Goal: Transaction & Acquisition: Download file/media

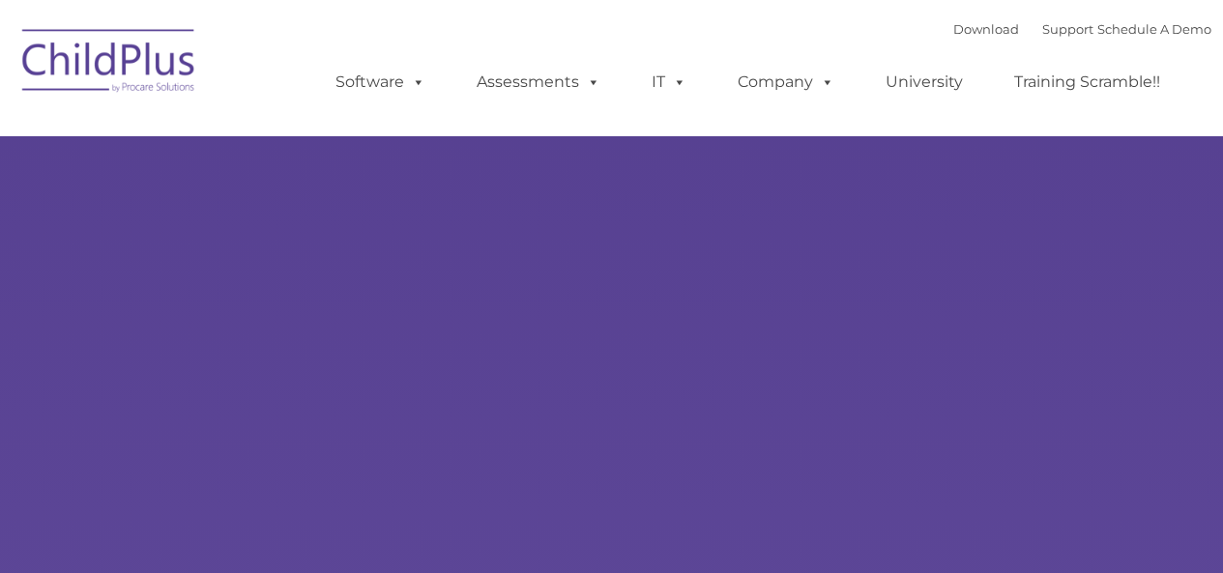
type input ""
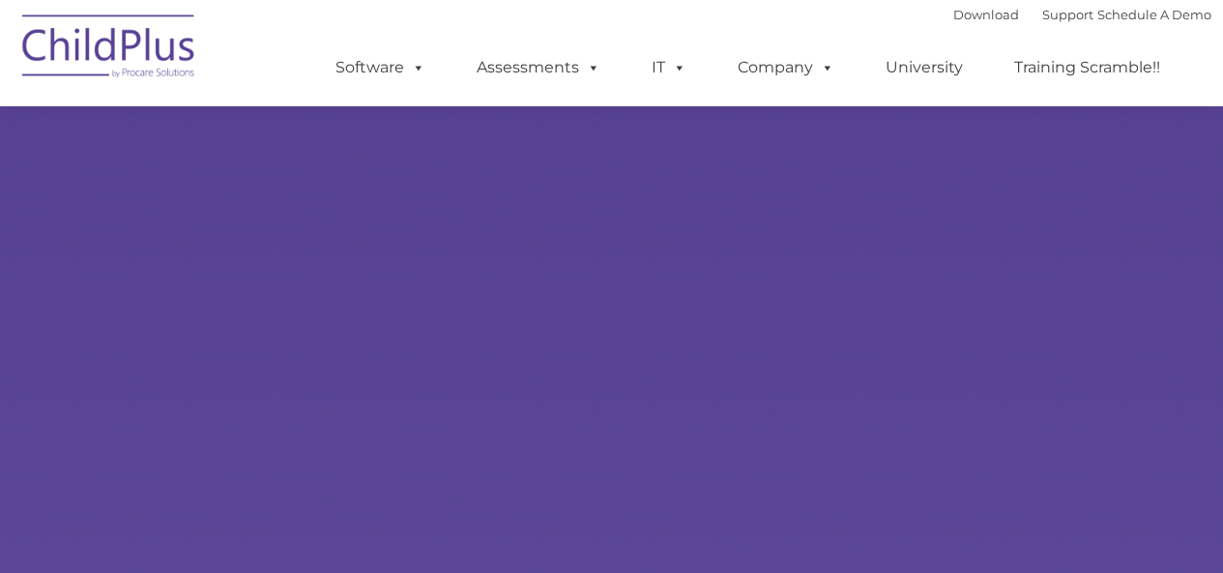
scroll to position [83, 0]
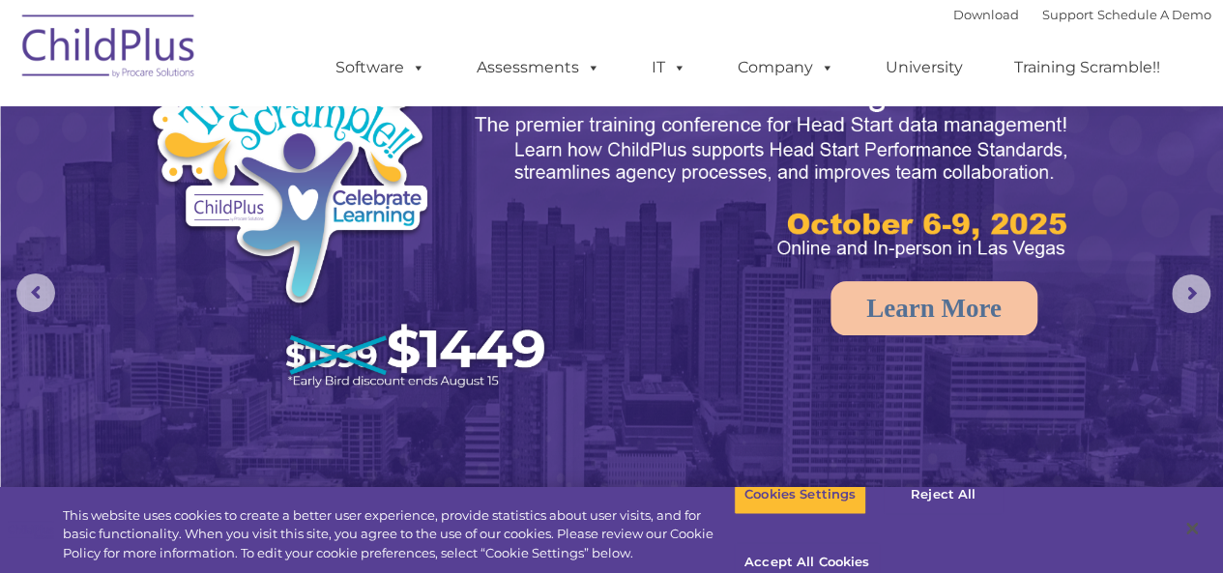
select select "MEDIUM"
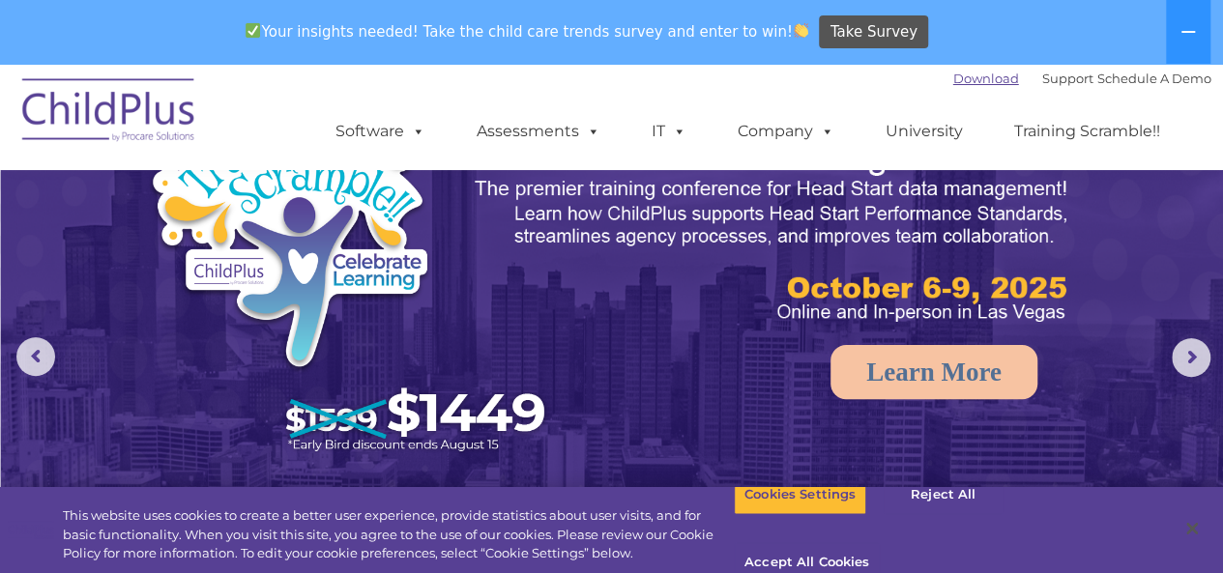
click at [961, 86] on link "Download" at bounding box center [987, 78] width 66 height 15
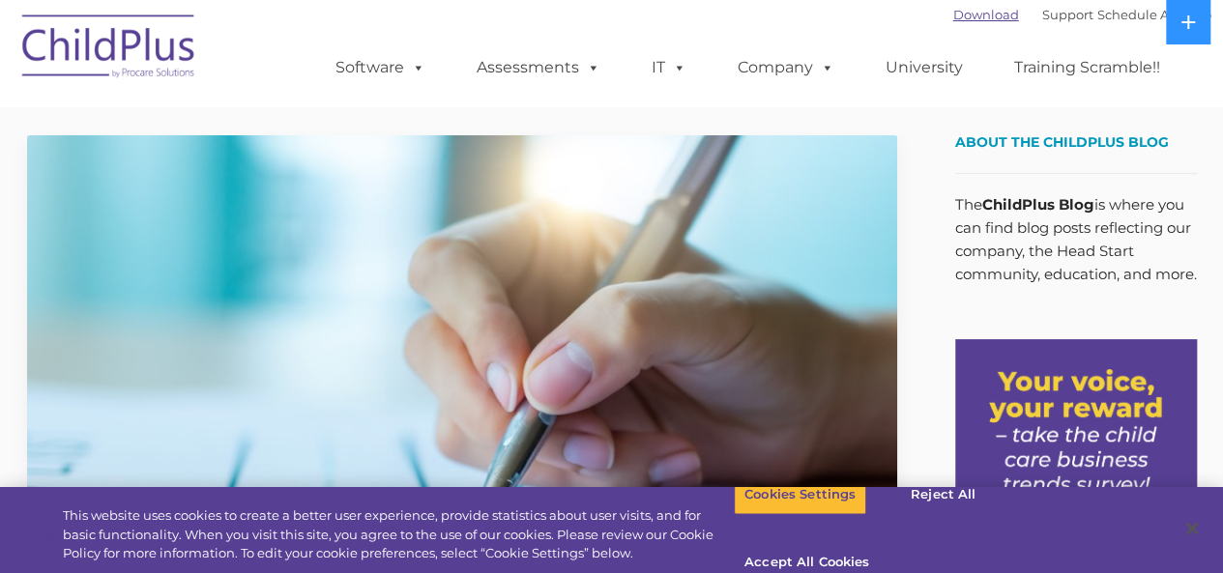
click at [954, 15] on link "Download" at bounding box center [987, 14] width 66 height 15
click at [978, 17] on link "Download" at bounding box center [987, 14] width 66 height 15
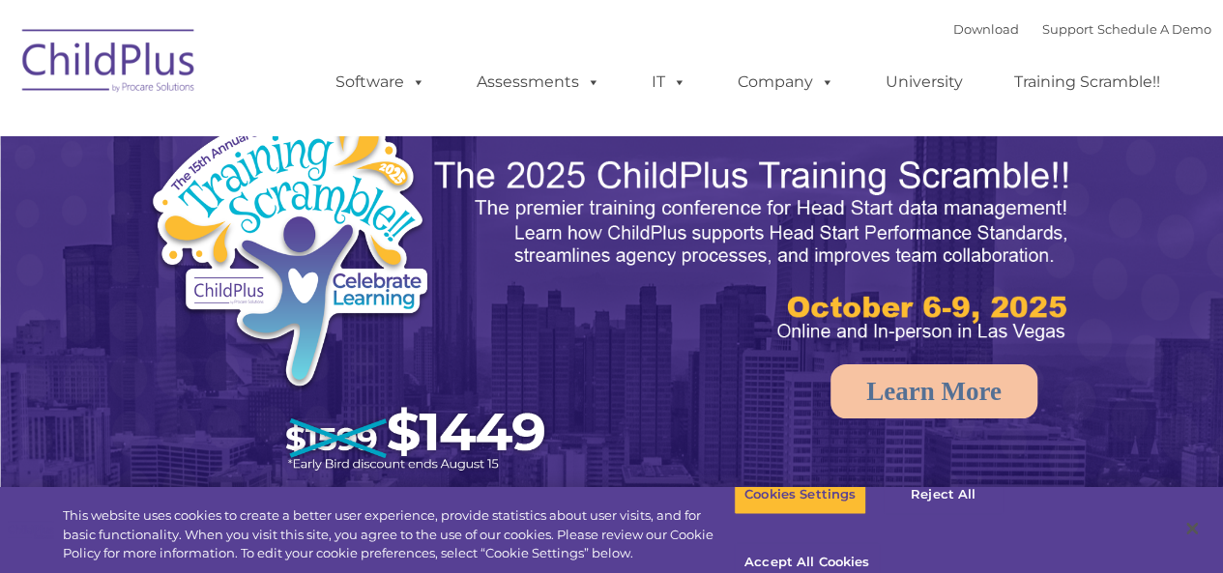
select select "MEDIUM"
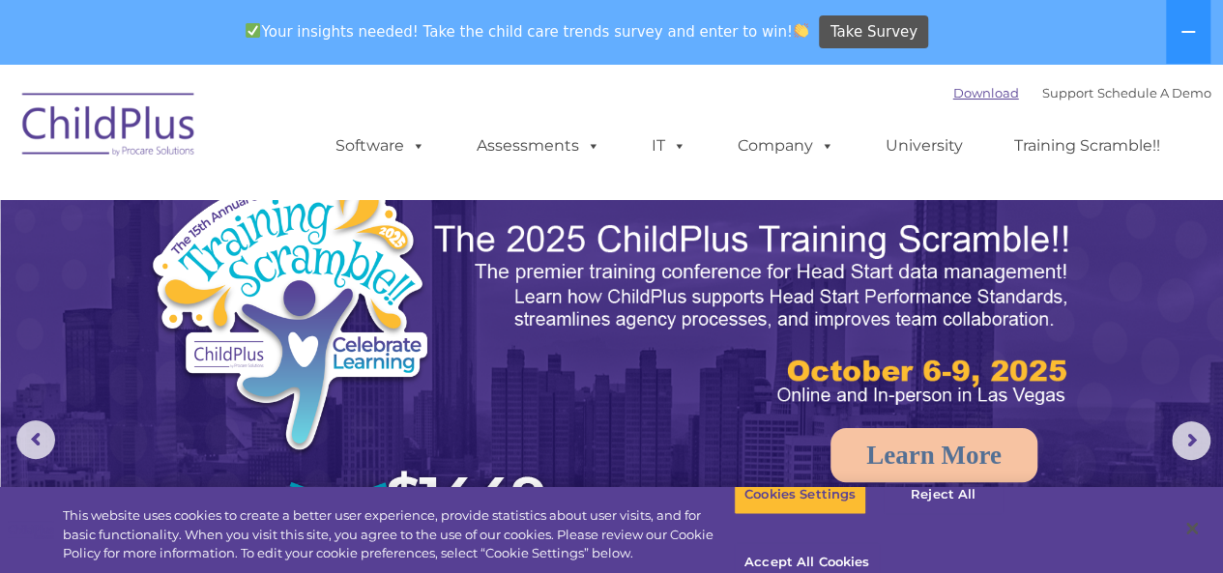
click at [954, 86] on link "Download" at bounding box center [987, 92] width 66 height 15
